Goal: Navigation & Orientation: Find specific page/section

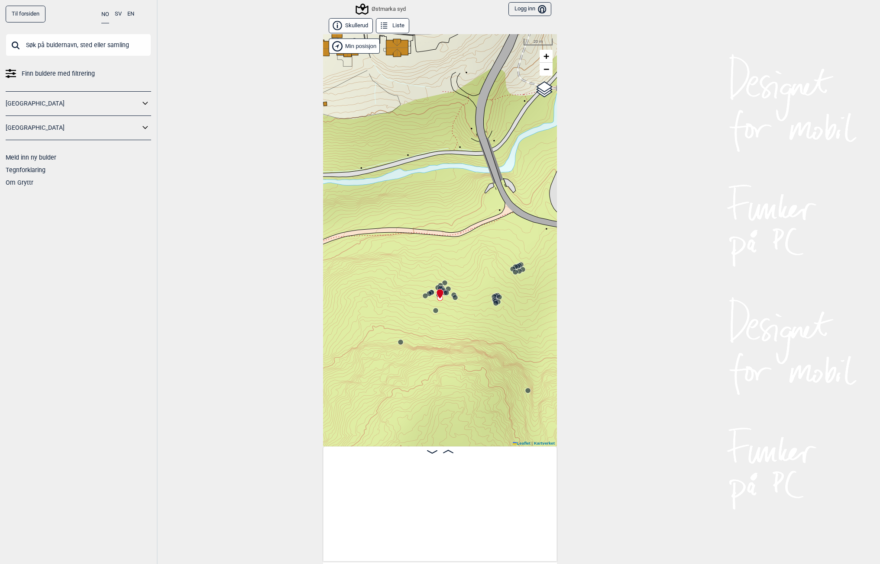
scroll to position [0, 10241]
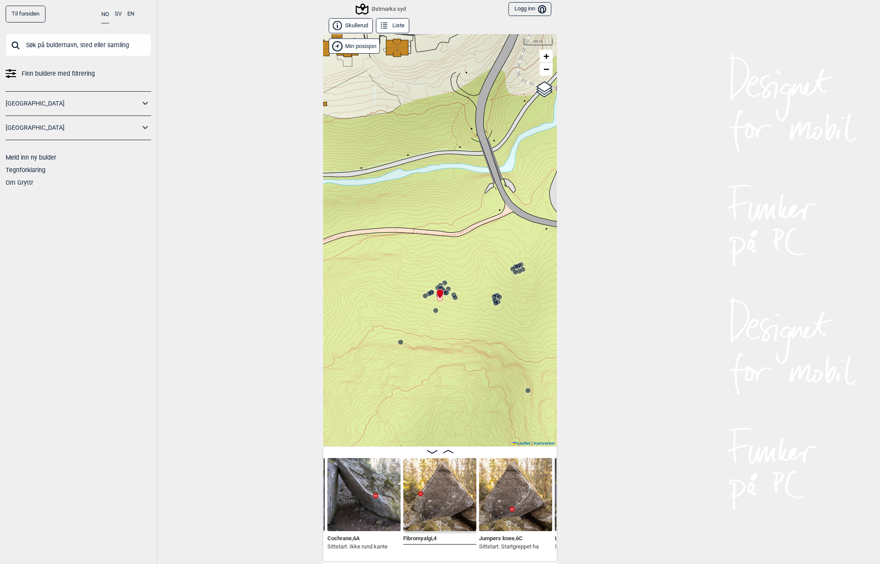
click at [517, 7] on button "Logg inn Bruker" at bounding box center [529, 9] width 43 height 14
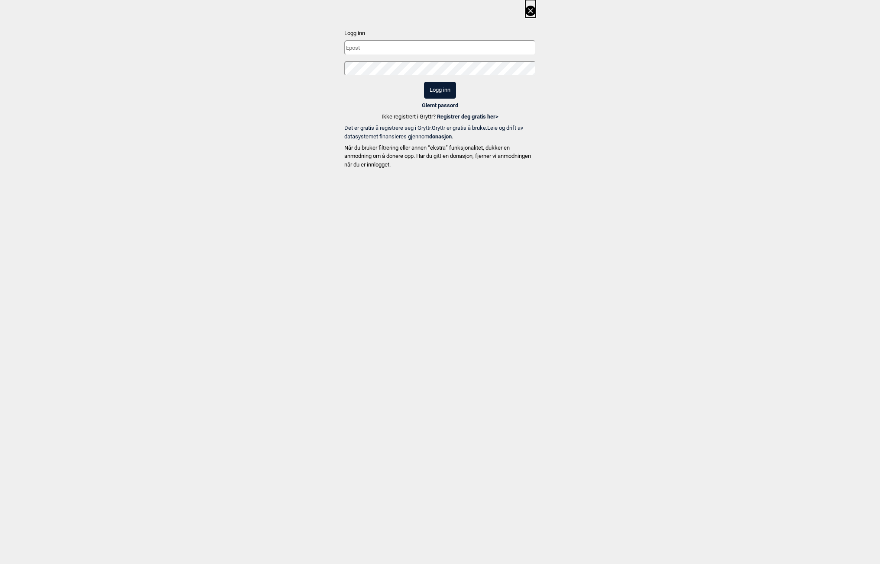
click at [426, 47] on input "text" at bounding box center [439, 47] width 191 height 15
type input "[EMAIL_ADDRESS][DOMAIN_NAME]"
click at [362, 90] on span "Logg inn" at bounding box center [439, 90] width 191 height 17
click at [441, 89] on button "Logg inn" at bounding box center [440, 90] width 32 height 17
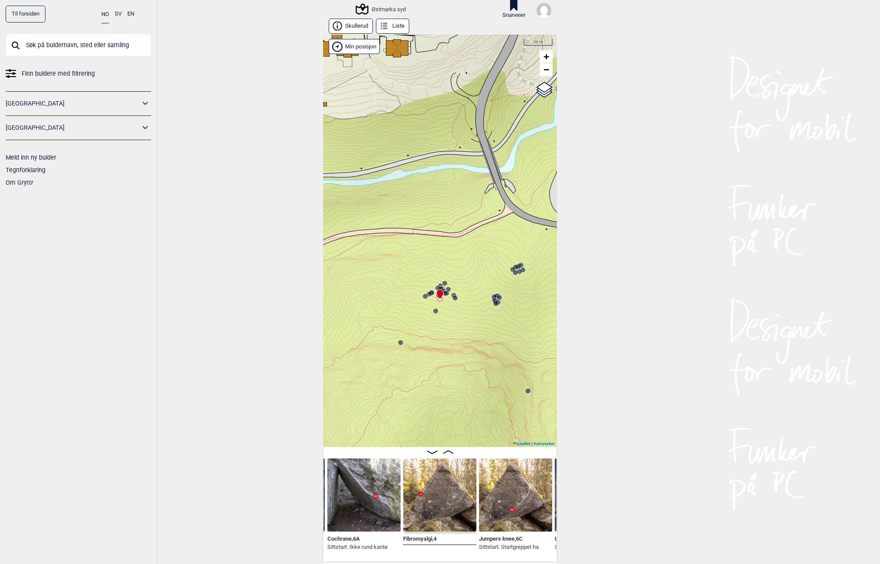
click at [548, 16] on div "Østmarka syd Snarveier" at bounding box center [440, 9] width 234 height 19
click at [545, 14] on img at bounding box center [543, 10] width 15 height 15
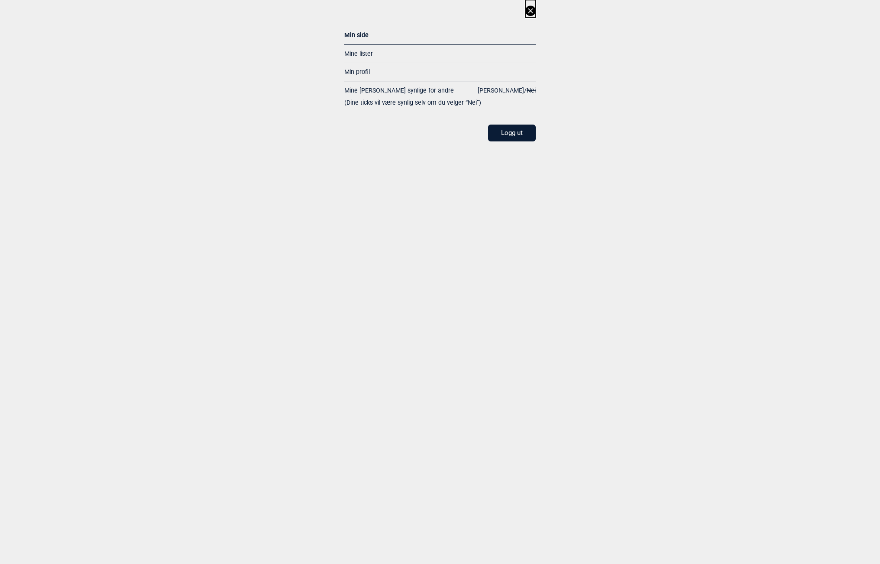
click at [359, 51] on link "Mine lister" at bounding box center [358, 53] width 29 height 7
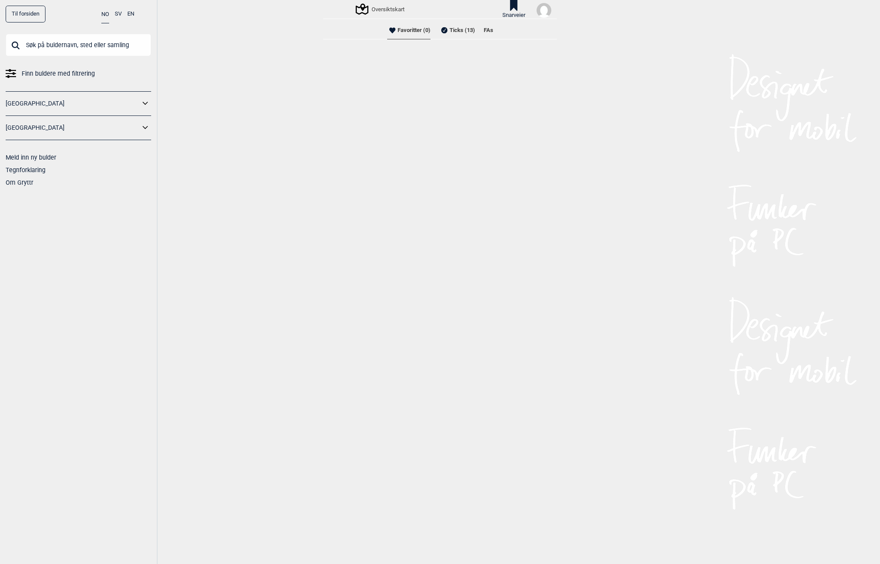
click at [455, 28] on li "Ticks (13)" at bounding box center [457, 30] width 36 height 17
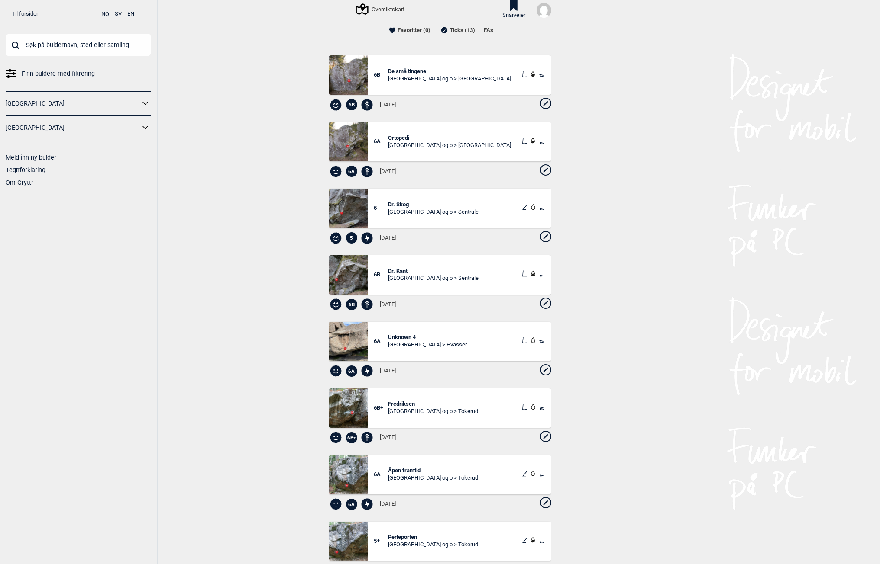
click at [401, 138] on span "Ortopedi" at bounding box center [449, 138] width 123 height 7
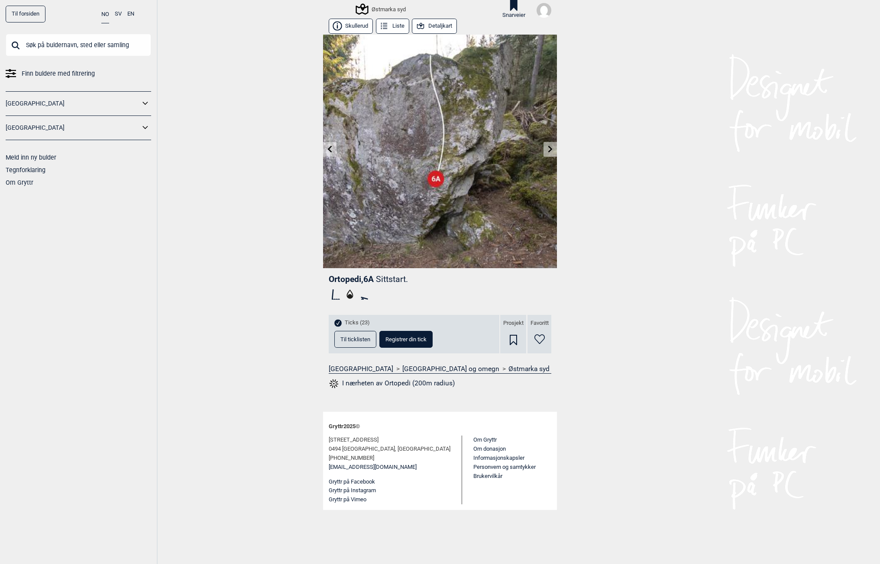
click at [351, 294] on icon at bounding box center [350, 295] width 14 height 14
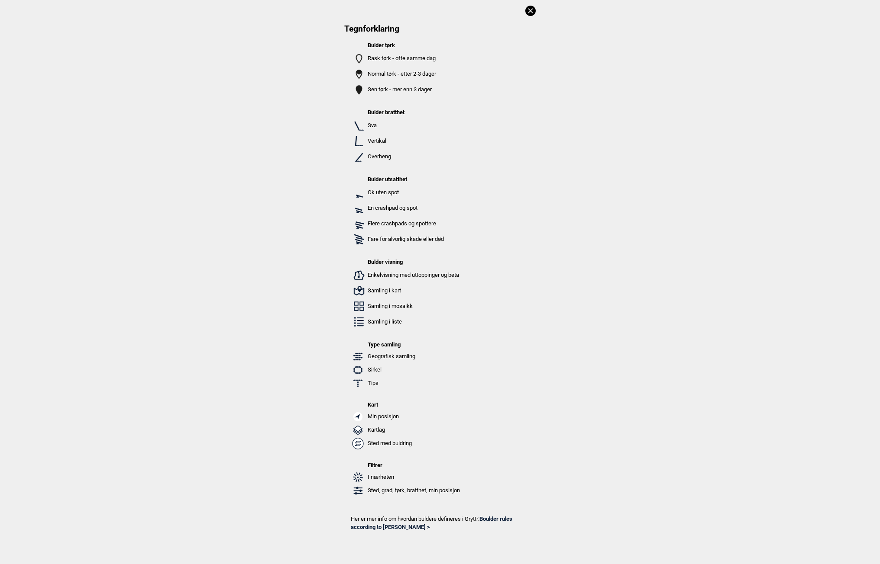
click at [529, 10] on icon at bounding box center [530, 11] width 10 height 10
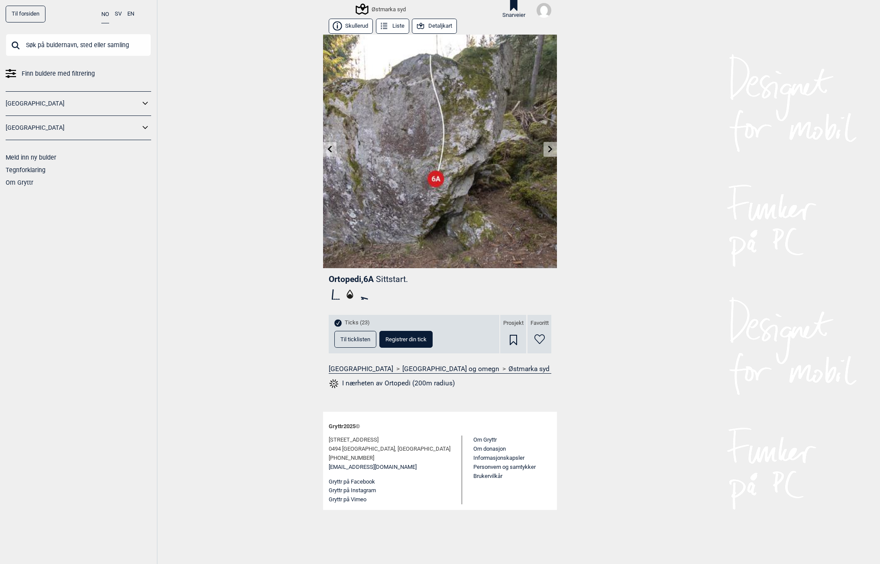
click at [329, 146] on icon at bounding box center [329, 149] width 7 height 7
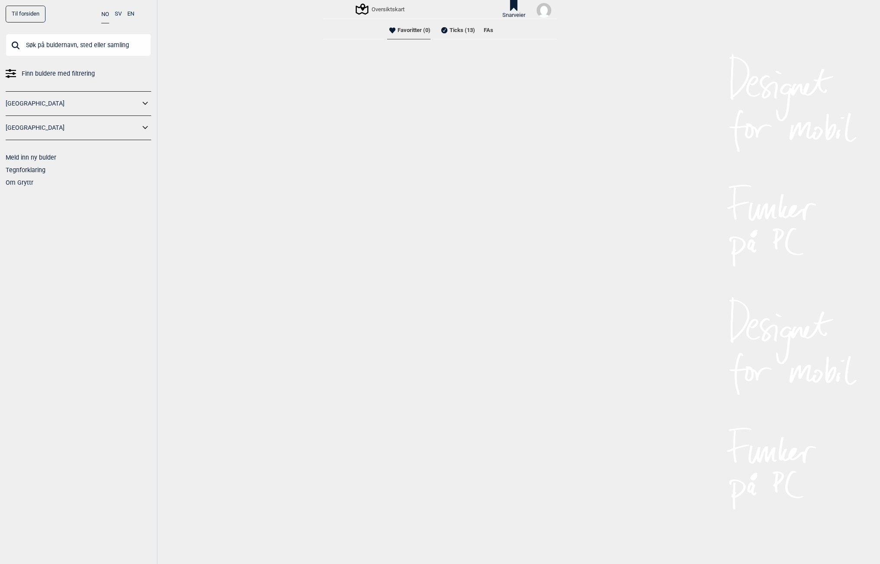
click at [455, 24] on li "Ticks (13)" at bounding box center [457, 30] width 36 height 17
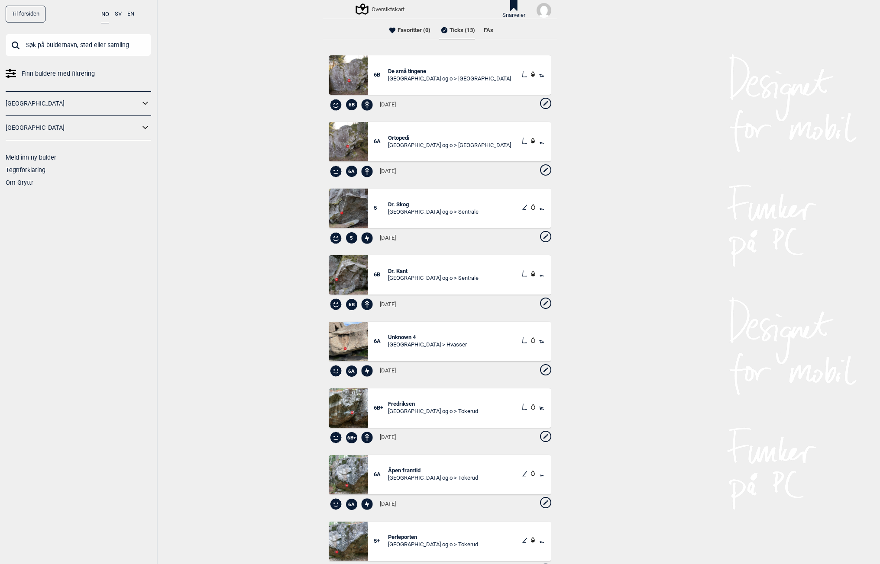
click at [411, 71] on span "De små tingene" at bounding box center [449, 71] width 123 height 7
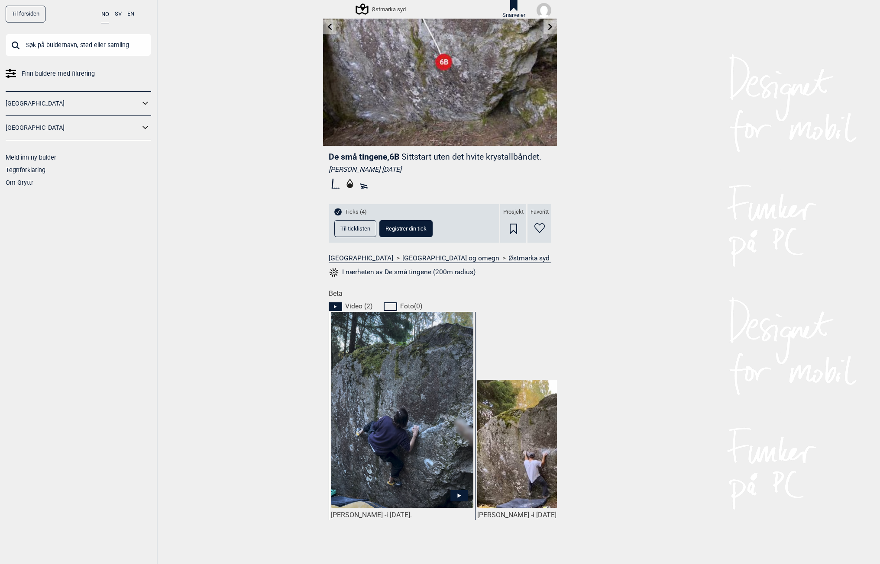
scroll to position [130, 0]
